Goal: Navigation & Orientation: Find specific page/section

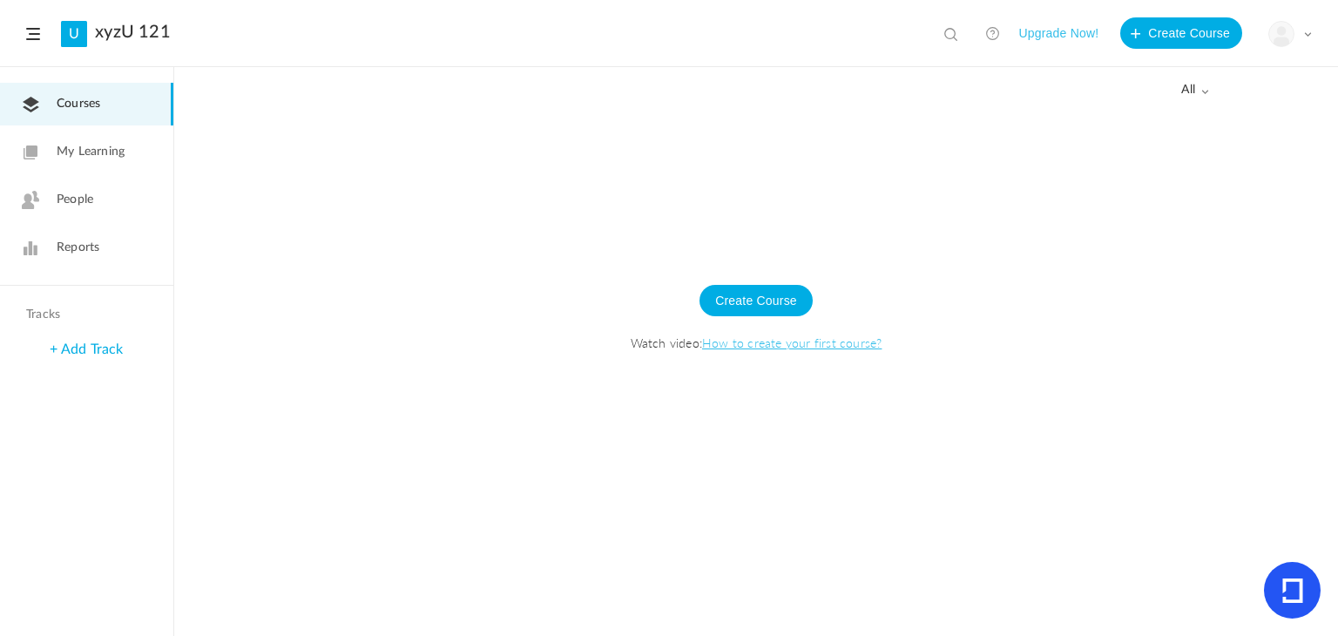
click at [84, 149] on span "My Learning" at bounding box center [91, 152] width 68 height 18
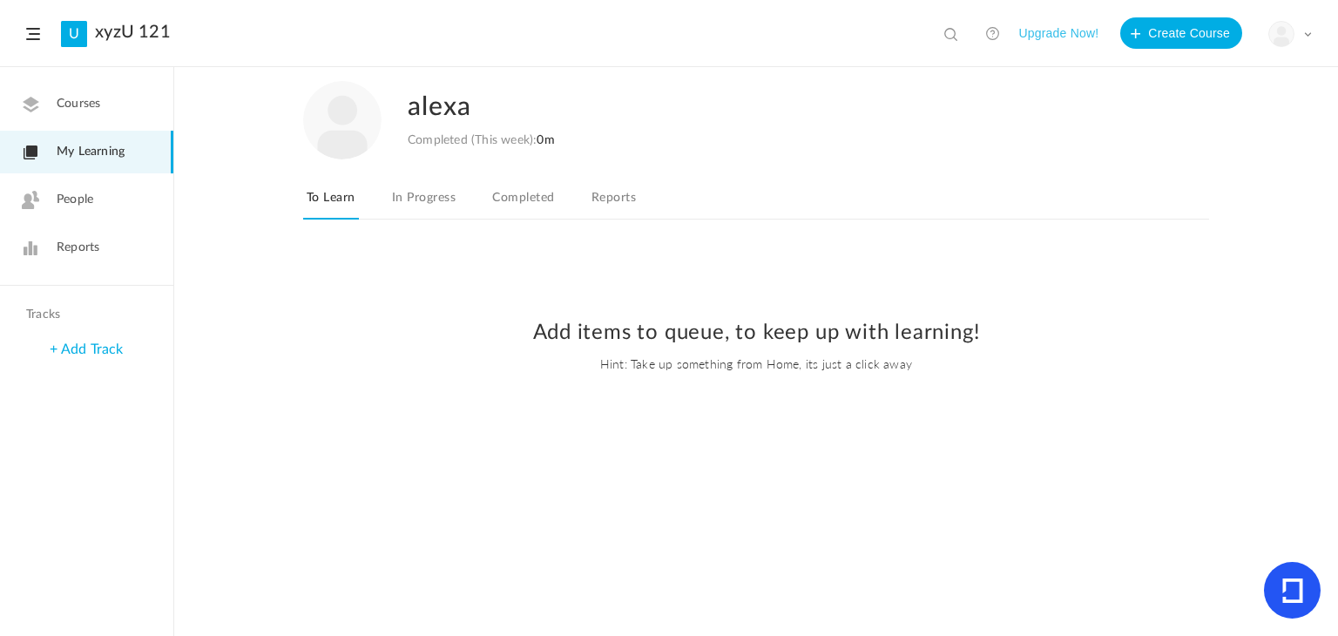
click at [91, 206] on span "People" at bounding box center [75, 200] width 37 height 18
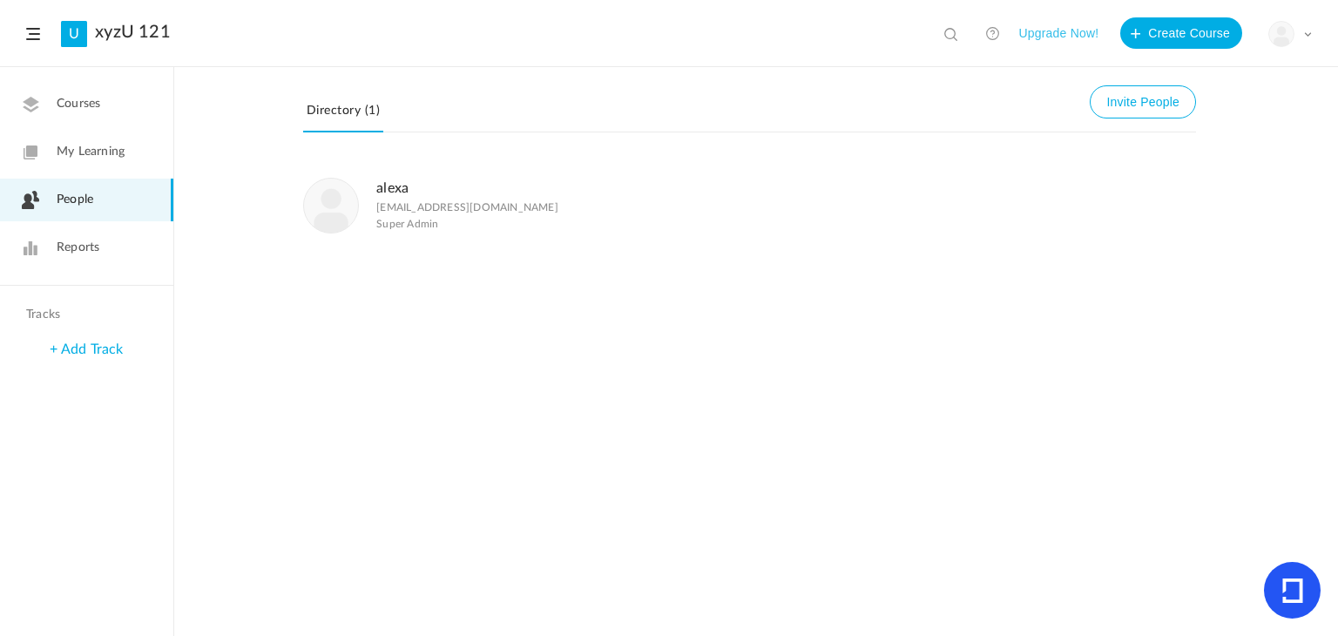
click at [1301, 40] on au-profile "My Profile University Settings Current Plan Logout" at bounding box center [1277, 42] width 70 height 14
click at [1301, 40] on div "My Profile University Settings Current Plan Logout" at bounding box center [1290, 34] width 44 height 26
click at [1210, 82] on link "My Profile" at bounding box center [1229, 77] width 164 height 32
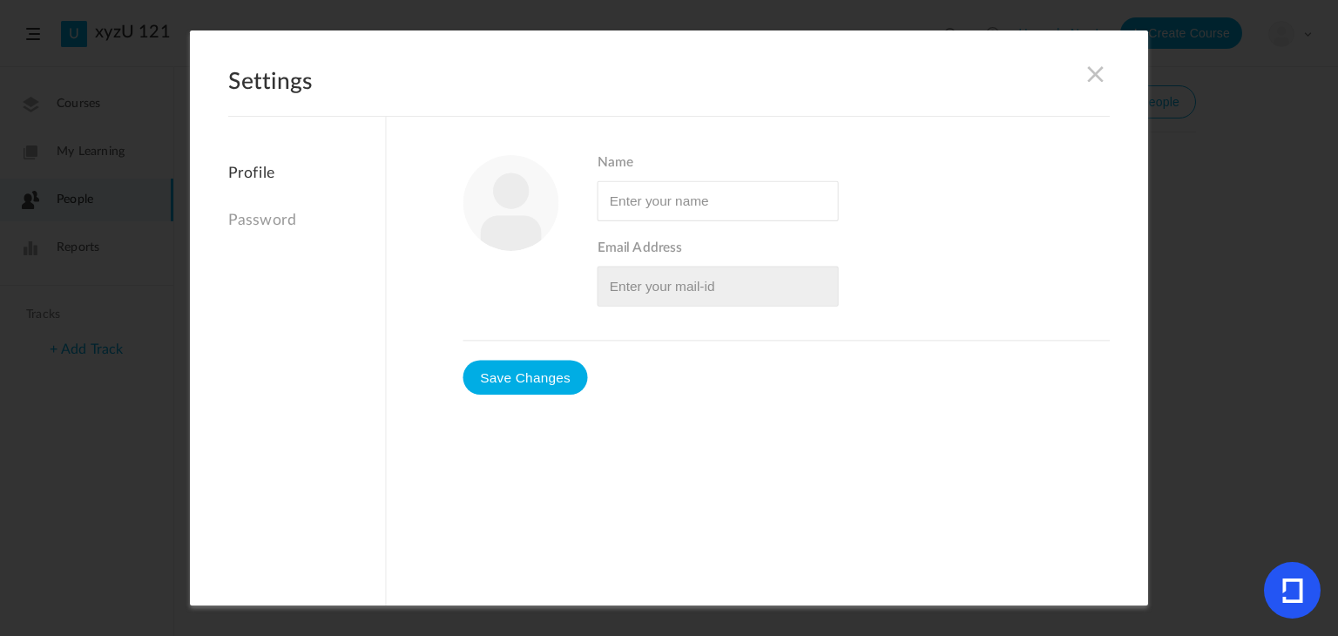
type input "alexa"
type input "[EMAIL_ADDRESS][DOMAIN_NAME]"
click at [1093, 80] on div "Settings Profile Password Name Email Address" at bounding box center [669, 317] width 958 height 575
click at [1093, 80] on span at bounding box center [1095, 73] width 19 height 19
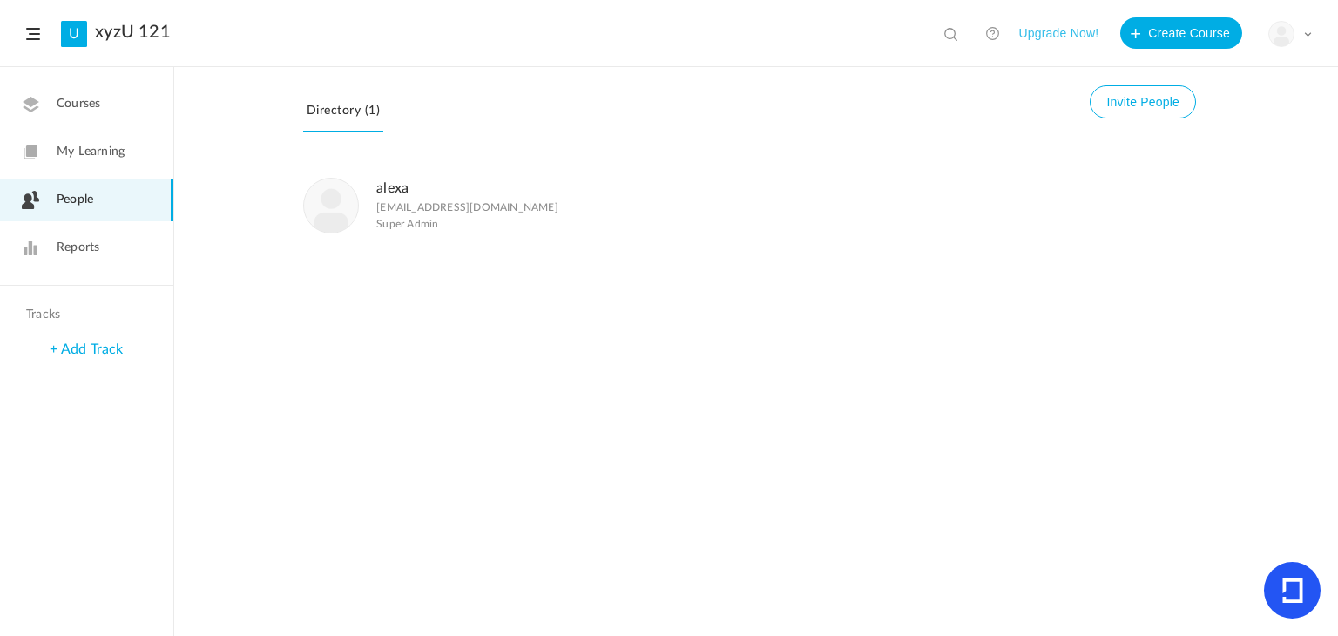
click at [41, 36] on header "U xyzU 121 View all No results Upgrade Now! Create Course My Profile University…" at bounding box center [669, 33] width 1338 height 67
click at [32, 33] on span at bounding box center [33, 34] width 14 height 12
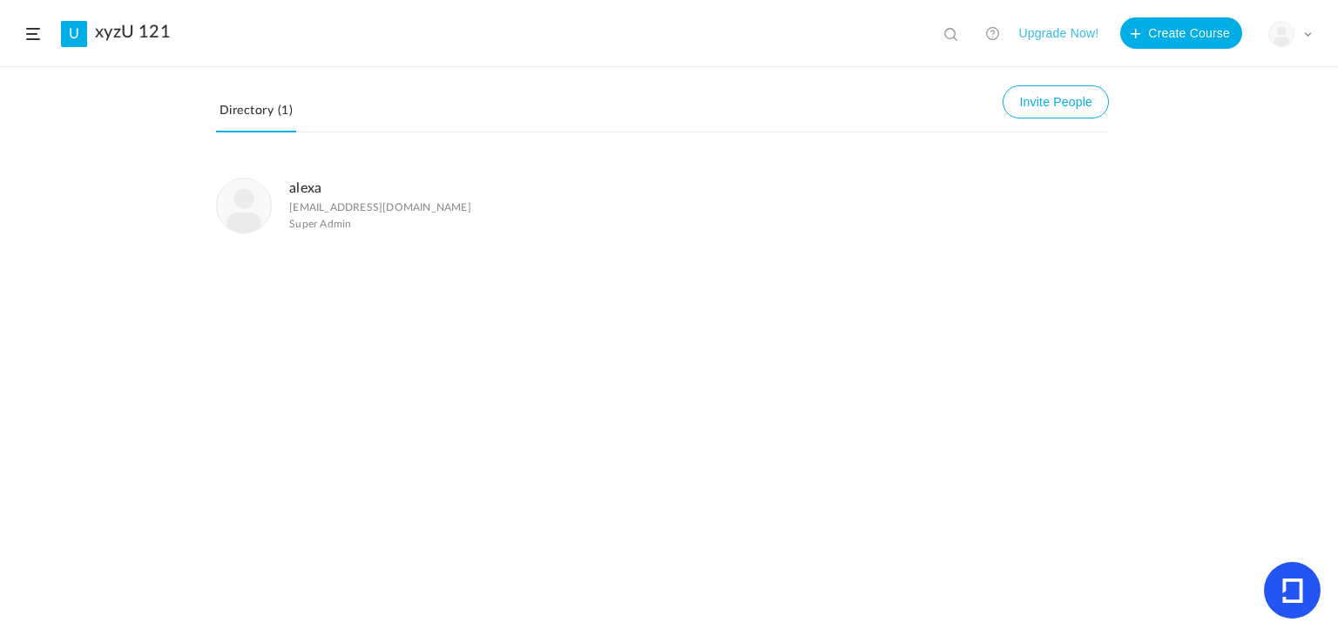
click at [35, 40] on header "U xyzU 121 View all No results Upgrade Now! Create Course My Profile University…" at bounding box center [669, 33] width 1338 height 67
click at [30, 39] on span at bounding box center [33, 34] width 14 height 12
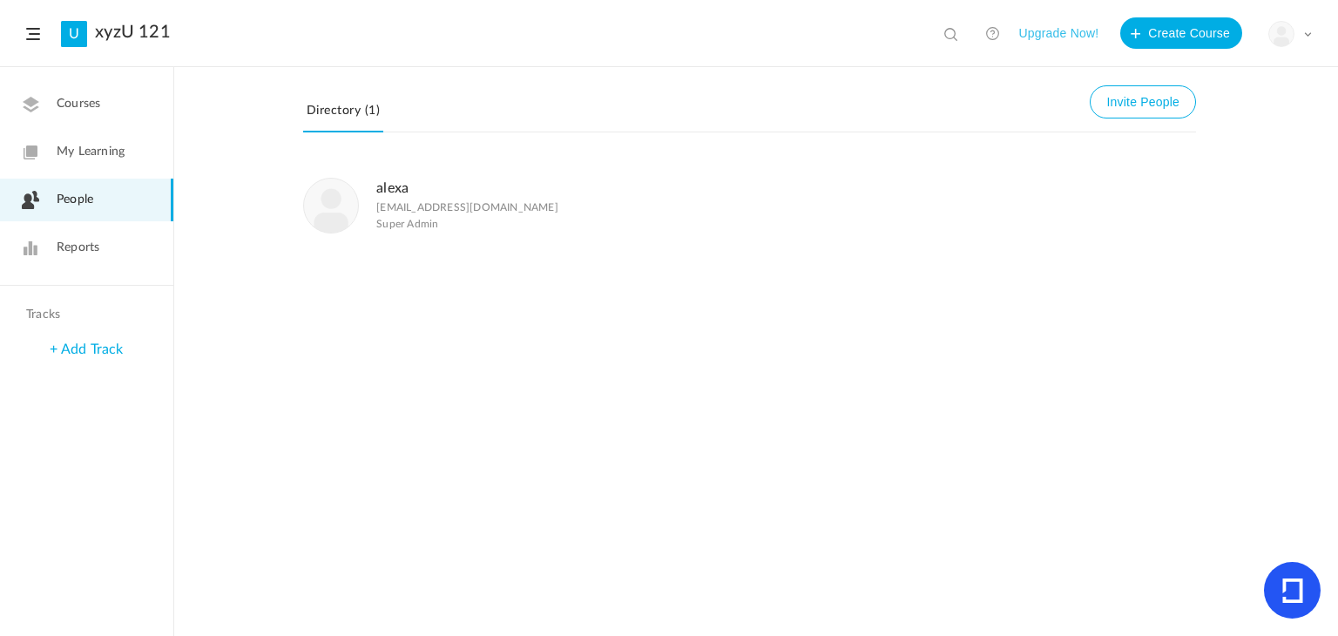
click at [118, 107] on link "Courses" at bounding box center [86, 104] width 173 height 43
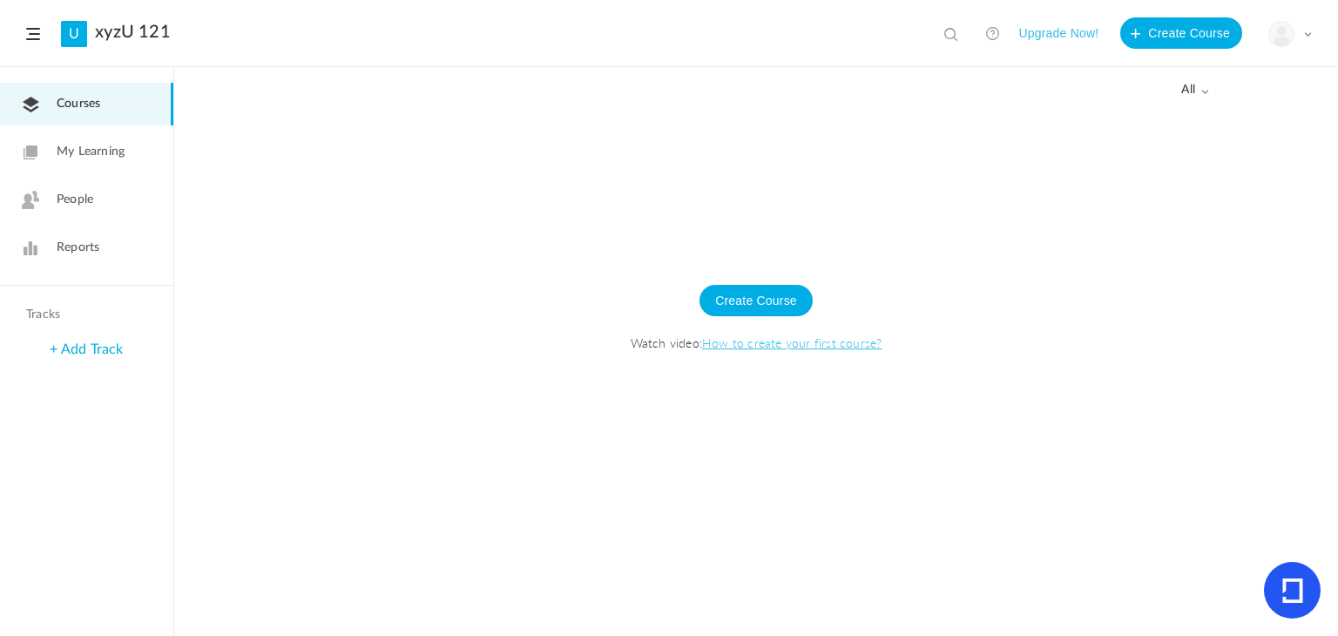
click at [33, 31] on span at bounding box center [33, 34] width 14 height 12
